Goal: Use online tool/utility: Utilize a website feature to perform a specific function

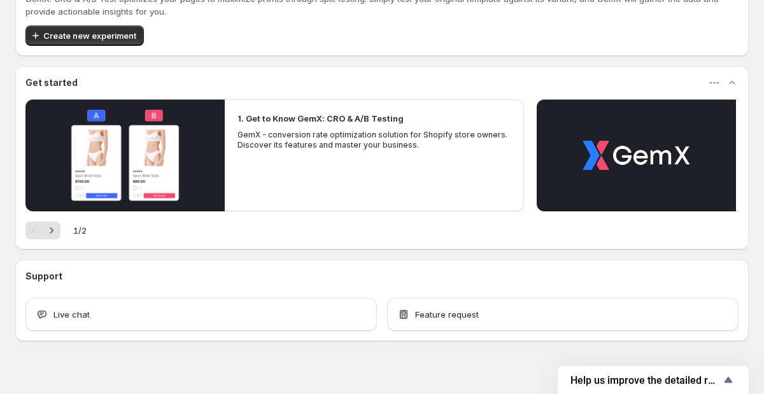
scroll to position [67, 0]
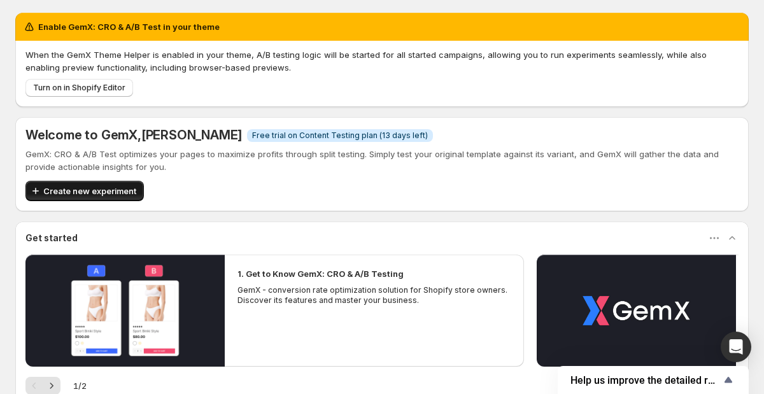
click at [101, 193] on span "Create new experiment" at bounding box center [89, 191] width 93 height 13
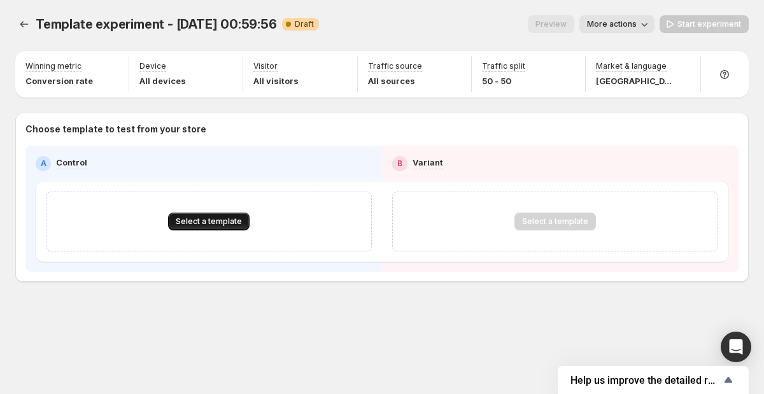
click at [204, 227] on span "Select a template" at bounding box center [209, 222] width 66 height 10
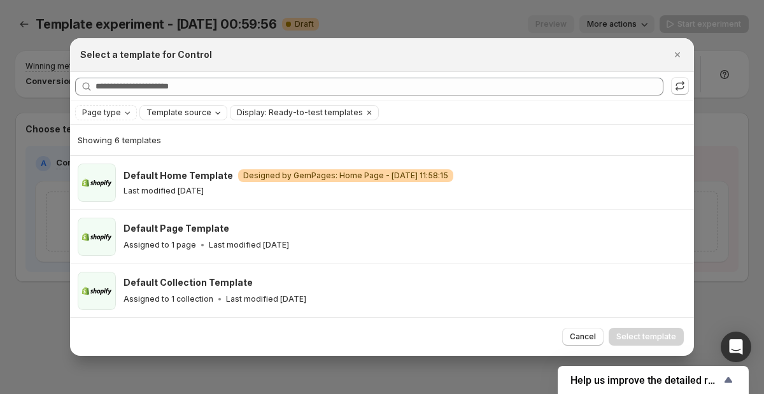
click at [174, 118] on div "Template source" at bounding box center [184, 112] width 79 height 13
click at [92, 111] on span "Page type" at bounding box center [101, 113] width 39 height 10
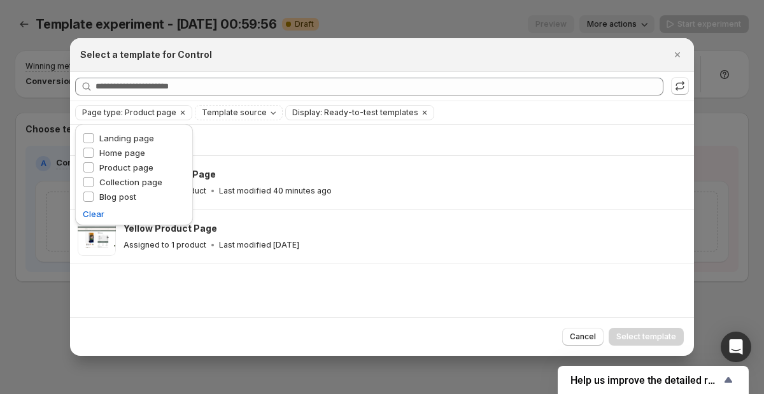
click at [283, 299] on div "Showing 2 templates Green Product Page Assigned to 1 product Last modified 40 m…" at bounding box center [382, 221] width 624 height 192
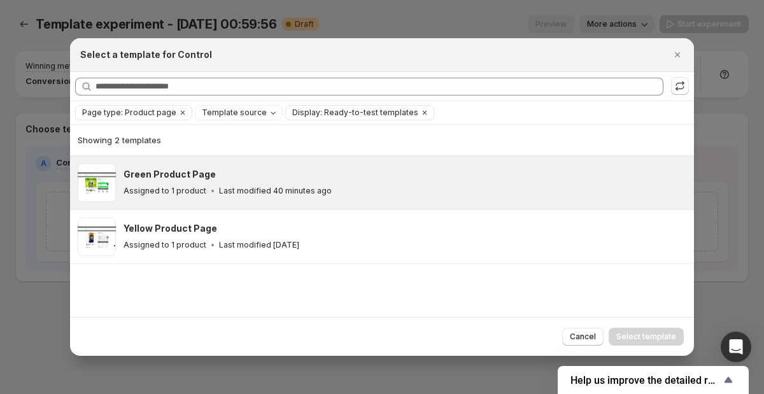
click at [158, 183] on div "Green Product Page Assigned to 1 product Last modified 40 minutes ago" at bounding box center [403, 182] width 559 height 29
click at [635, 338] on span "Select template" at bounding box center [646, 337] width 60 height 10
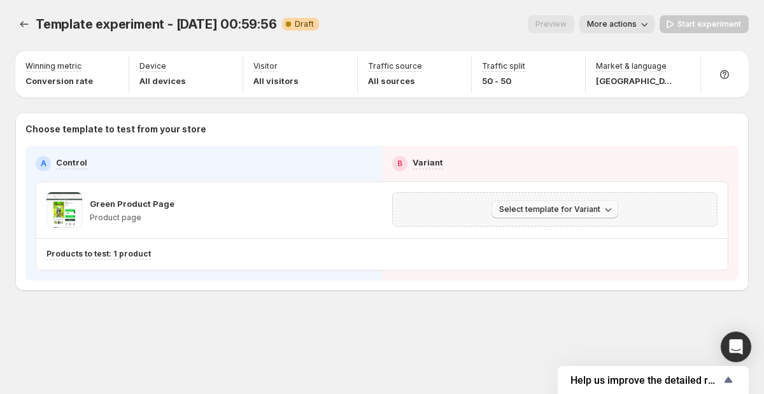
click at [522, 213] on span "Select template for Variant" at bounding box center [549, 209] width 101 height 10
click at [518, 234] on span "Select an existing template" at bounding box center [546, 236] width 108 height 10
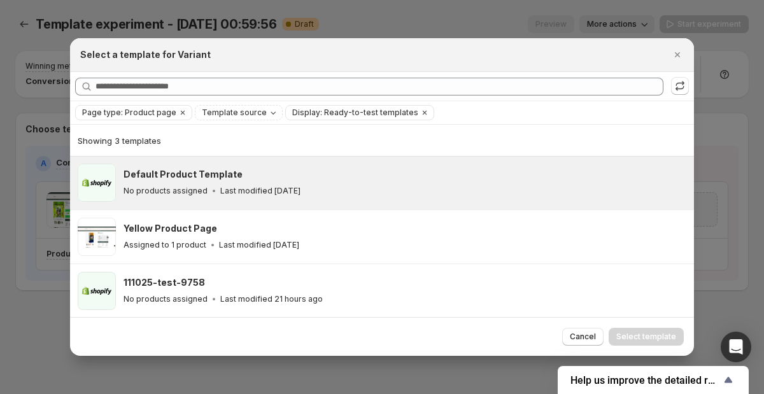
scroll to position [1, 0]
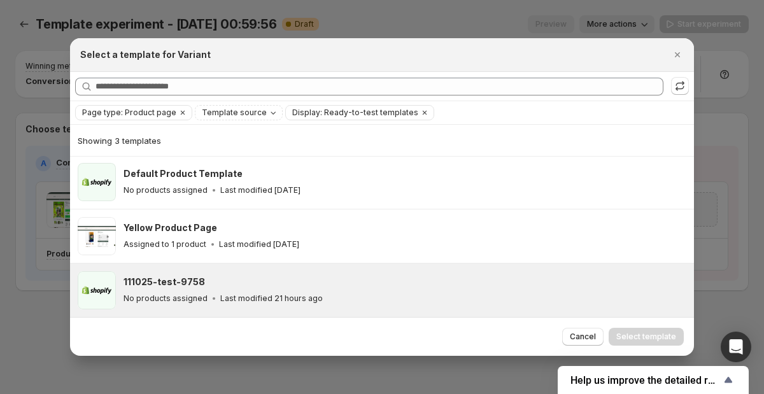
click at [148, 284] on h3 "111025-test-9758" at bounding box center [165, 282] width 82 height 13
click at [645, 340] on span "Select template" at bounding box center [646, 337] width 60 height 10
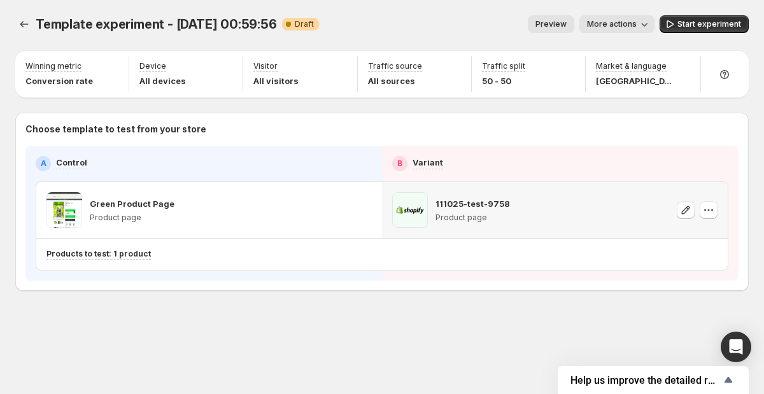
scroll to position [0, 0]
click at [687, 209] on icon "button" at bounding box center [686, 210] width 13 height 13
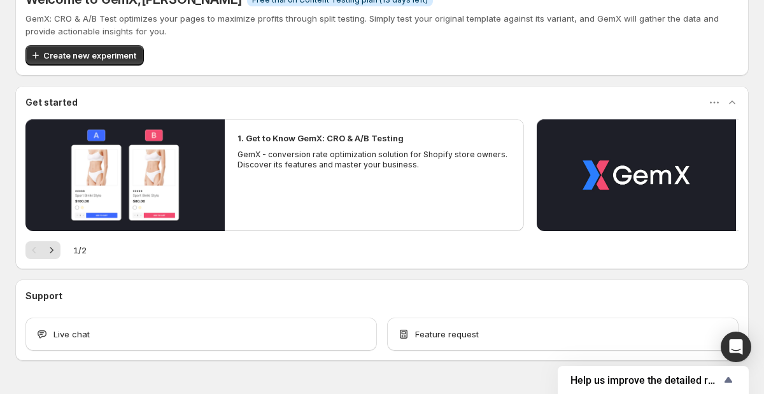
scroll to position [171, 0]
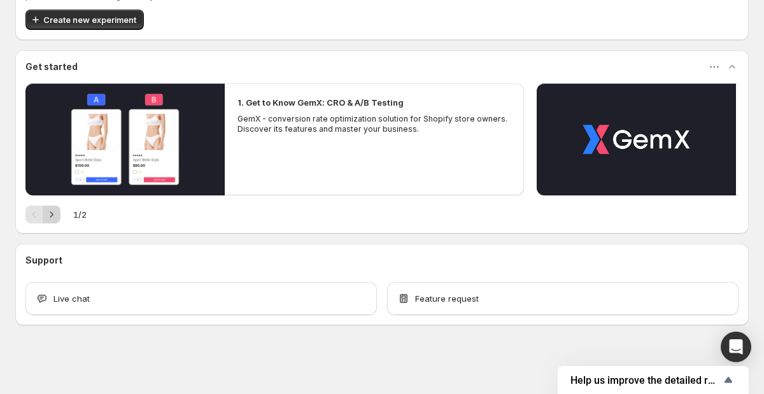
click at [52, 218] on icon "Next" at bounding box center [51, 214] width 13 height 13
